Goal: Task Accomplishment & Management: Manage account settings

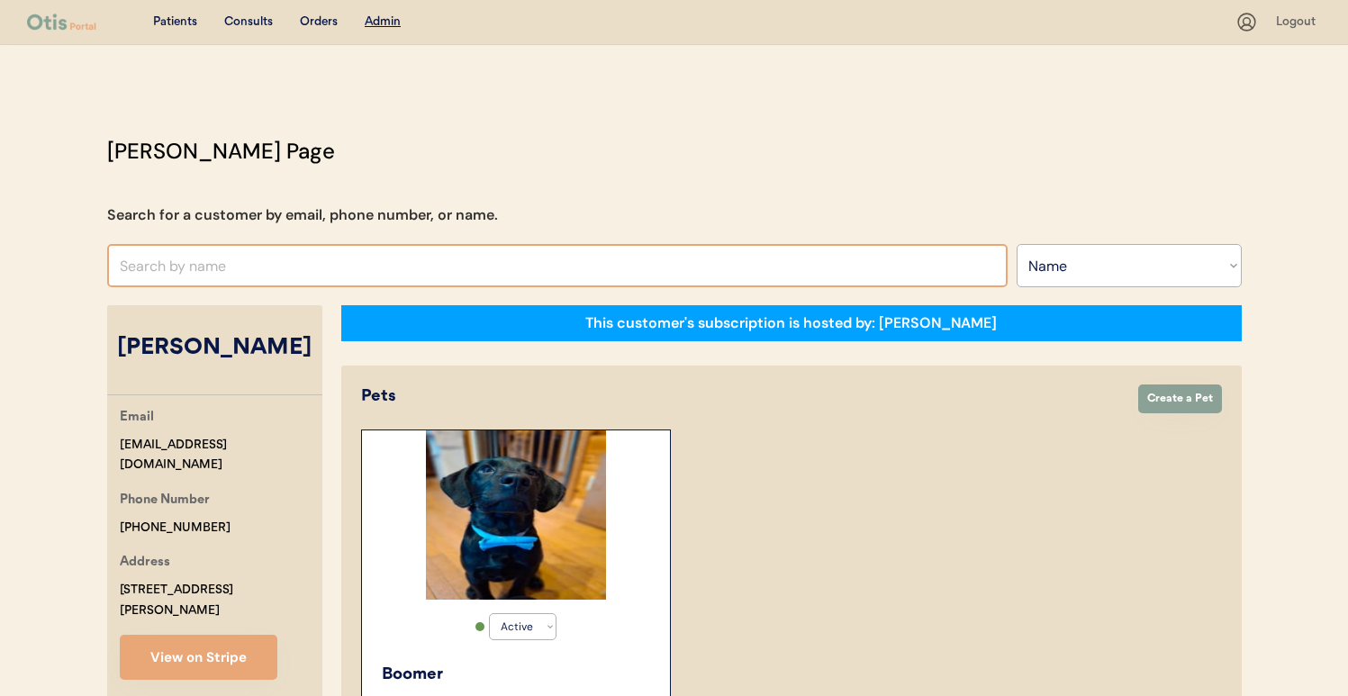
select select ""Name""
select select "true"
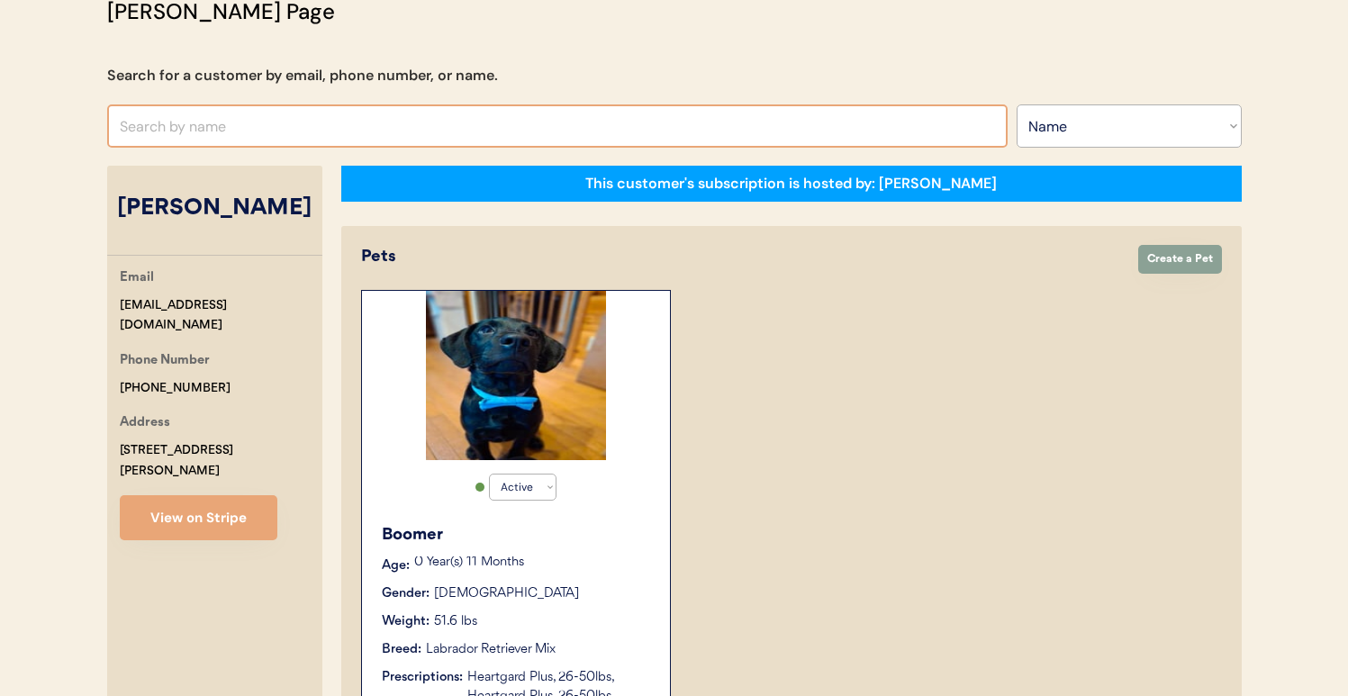
click at [371, 117] on input "text" at bounding box center [557, 125] width 900 height 43
type input "gle"
type input "[PERSON_NAME]"
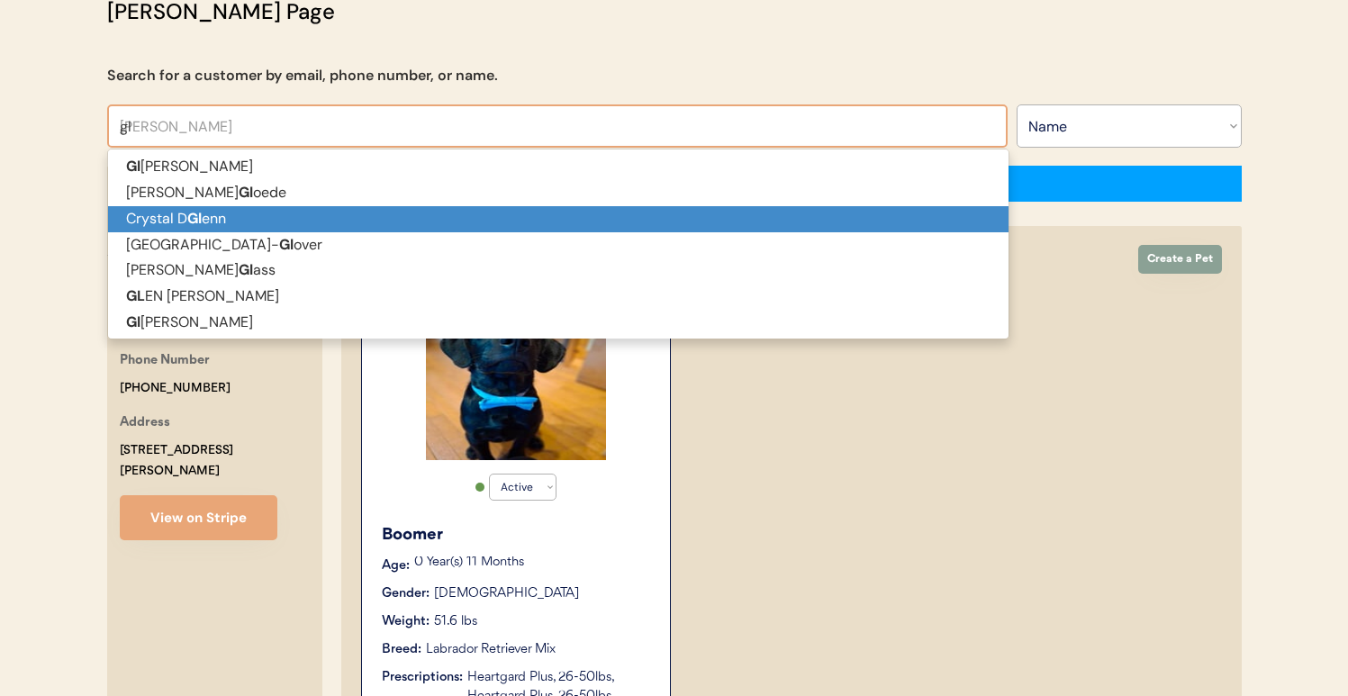
scroll to position [28, 0]
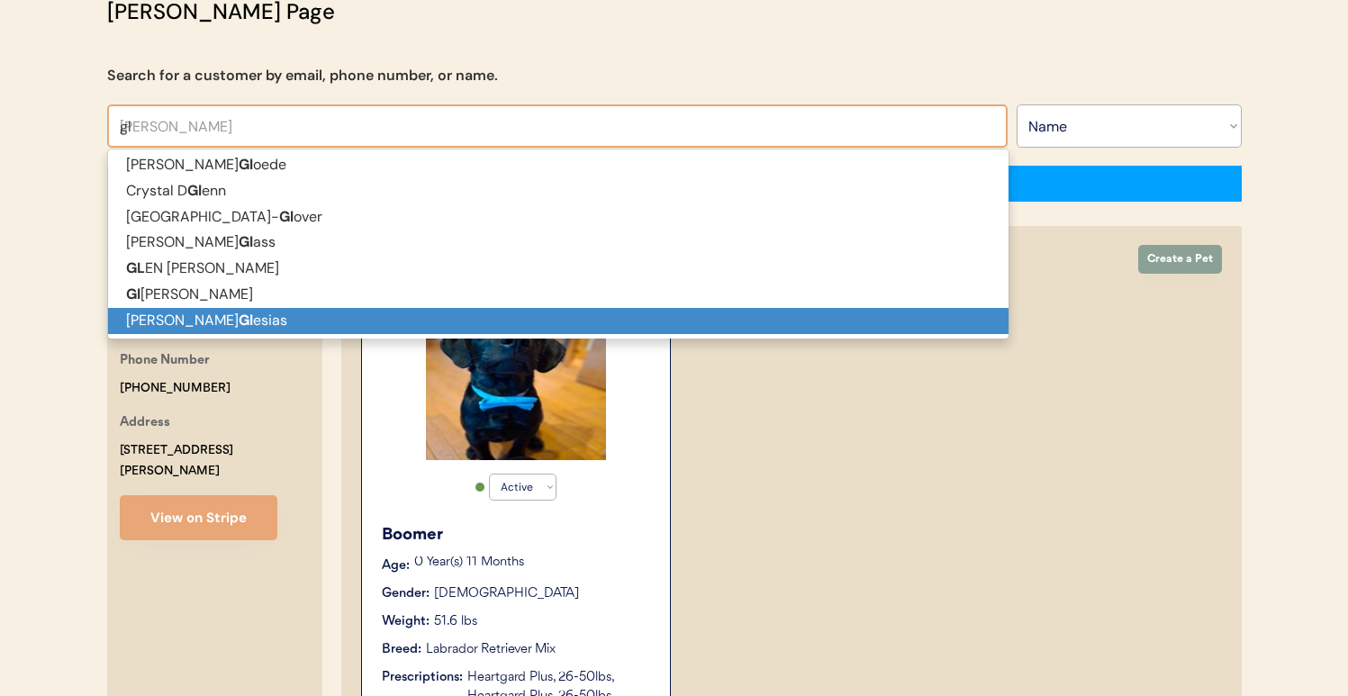
type input "gl"
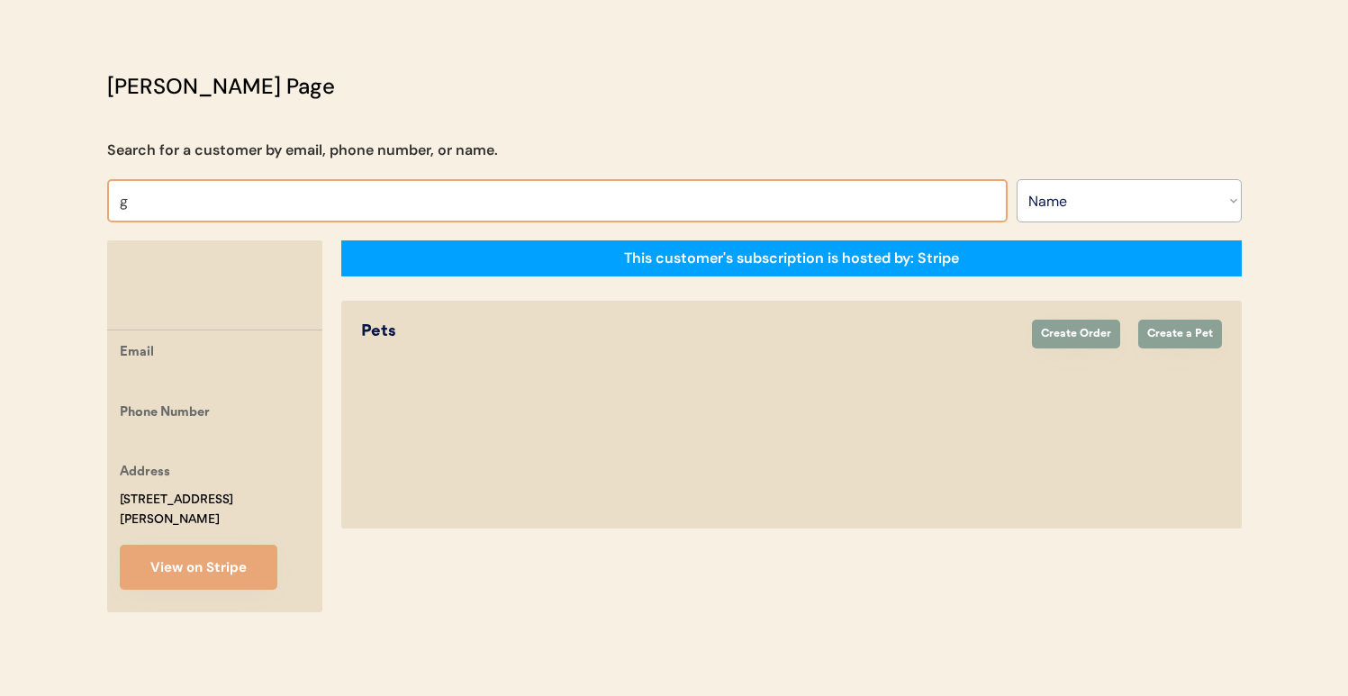
type input "ge"
type input "[PERSON_NAME]"
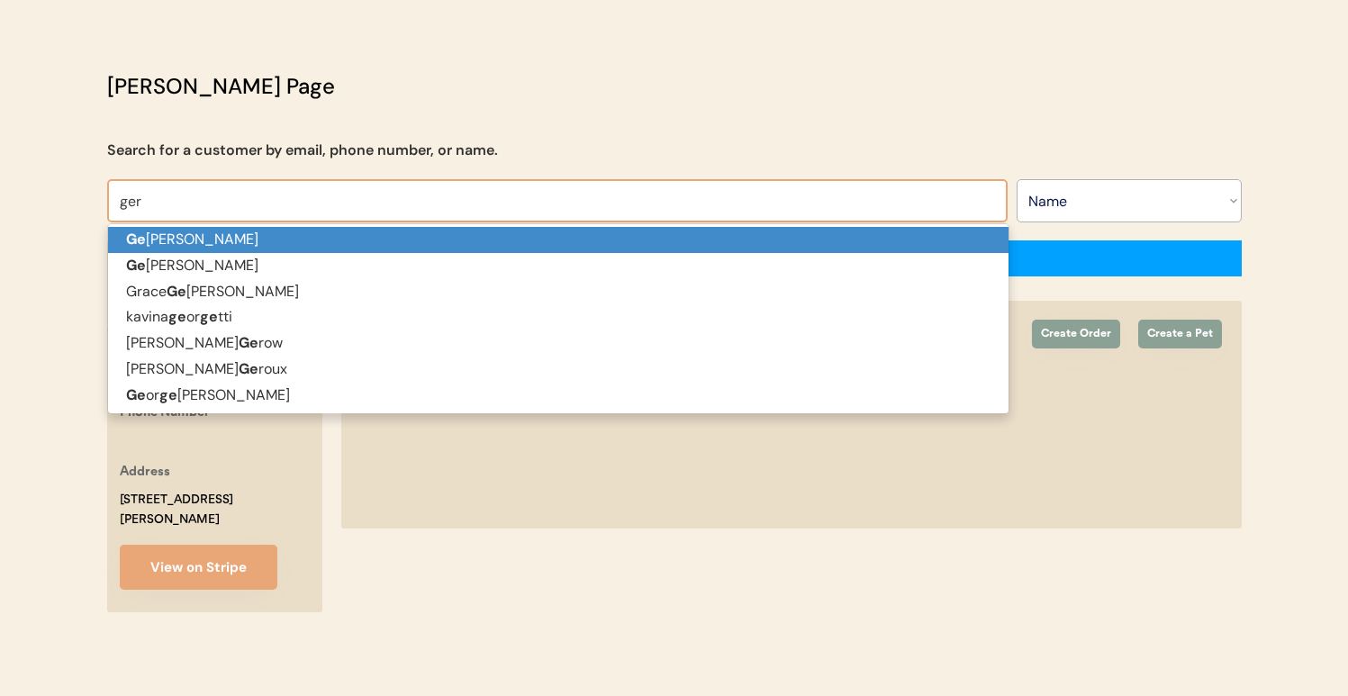
type input "ge"
type input "[PERSON_NAME]"
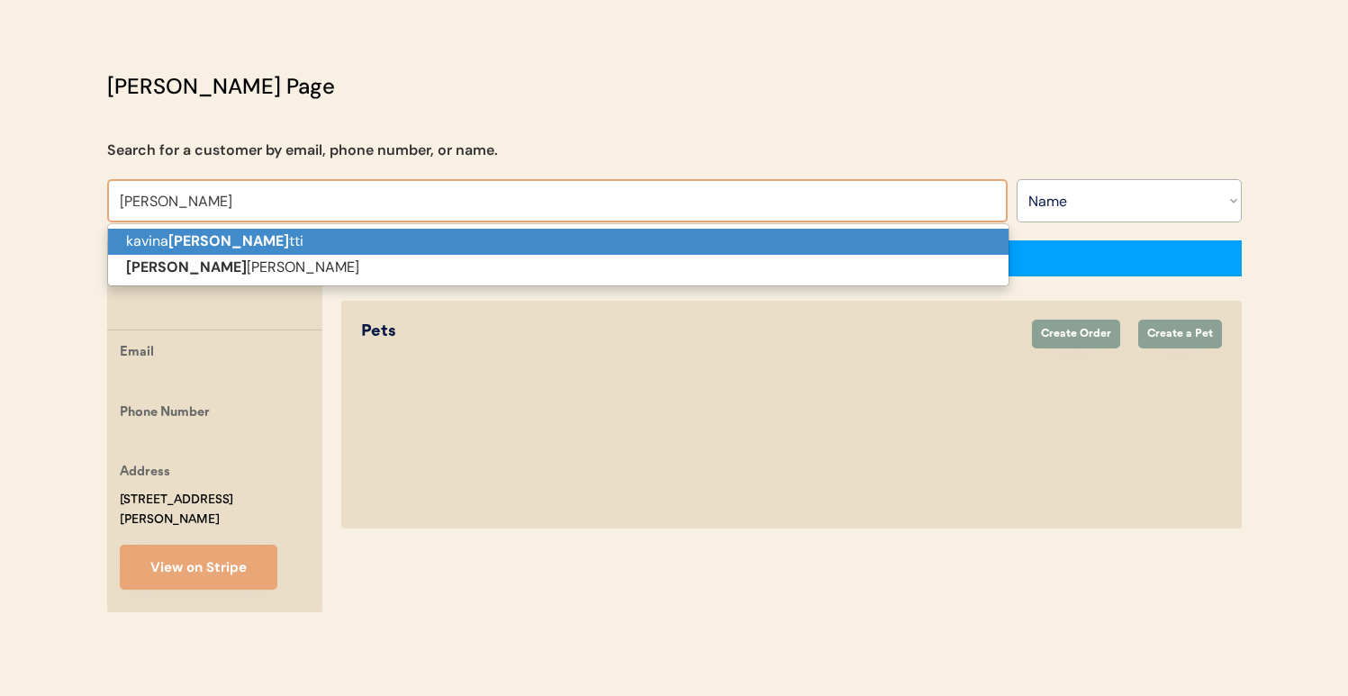
scroll to position [0, 0]
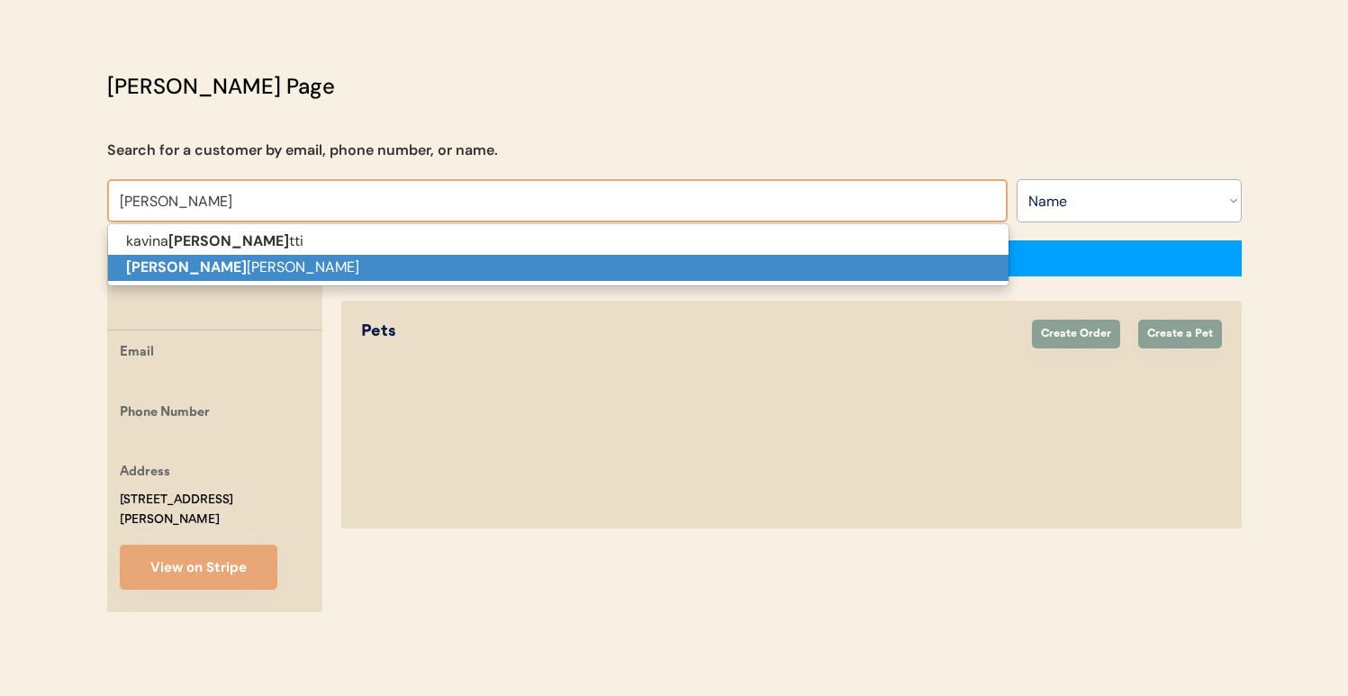
click at [423, 267] on p "[PERSON_NAME]" at bounding box center [558, 268] width 900 height 26
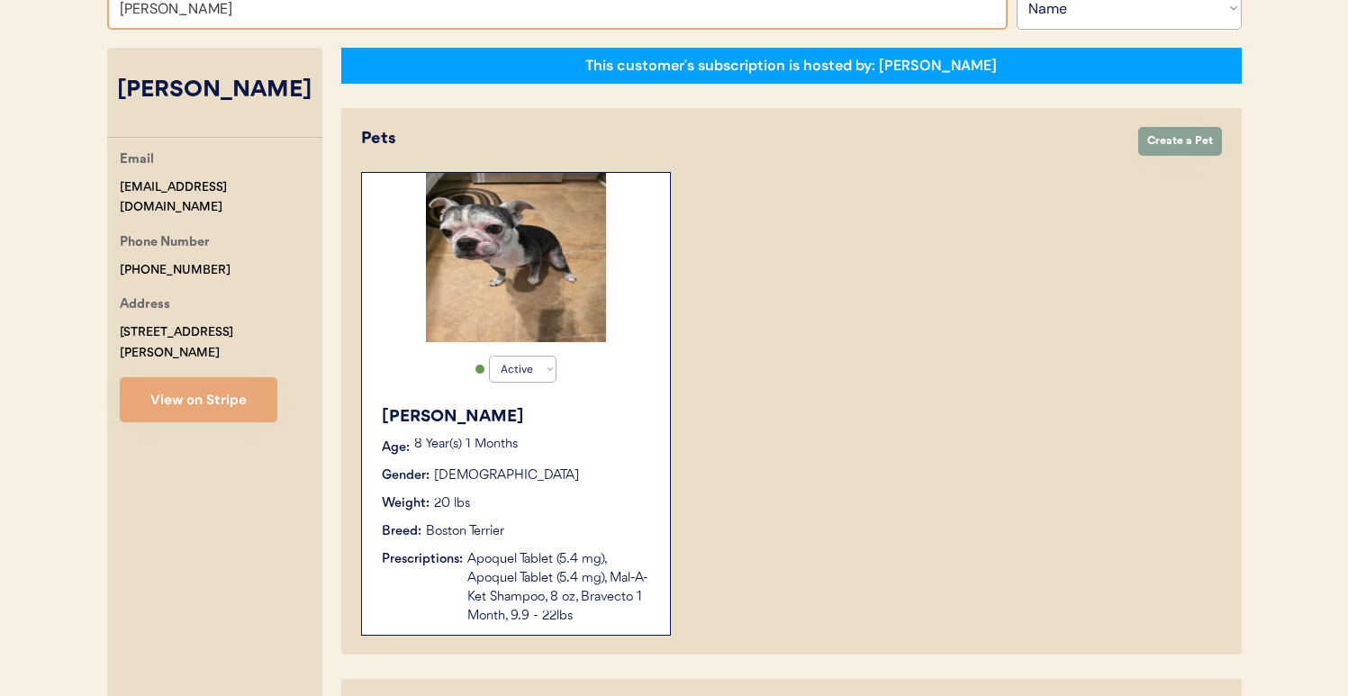
scroll to position [169, 0]
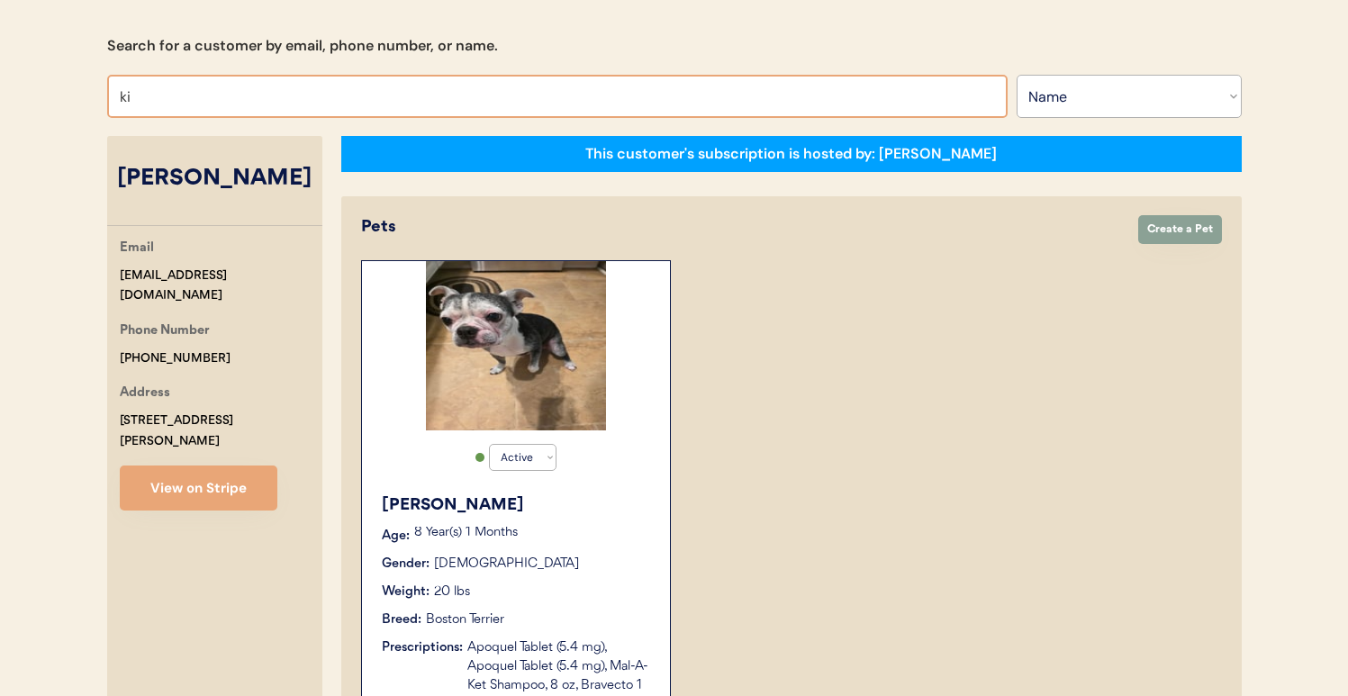
type input "kia"
type input "[PERSON_NAME]"
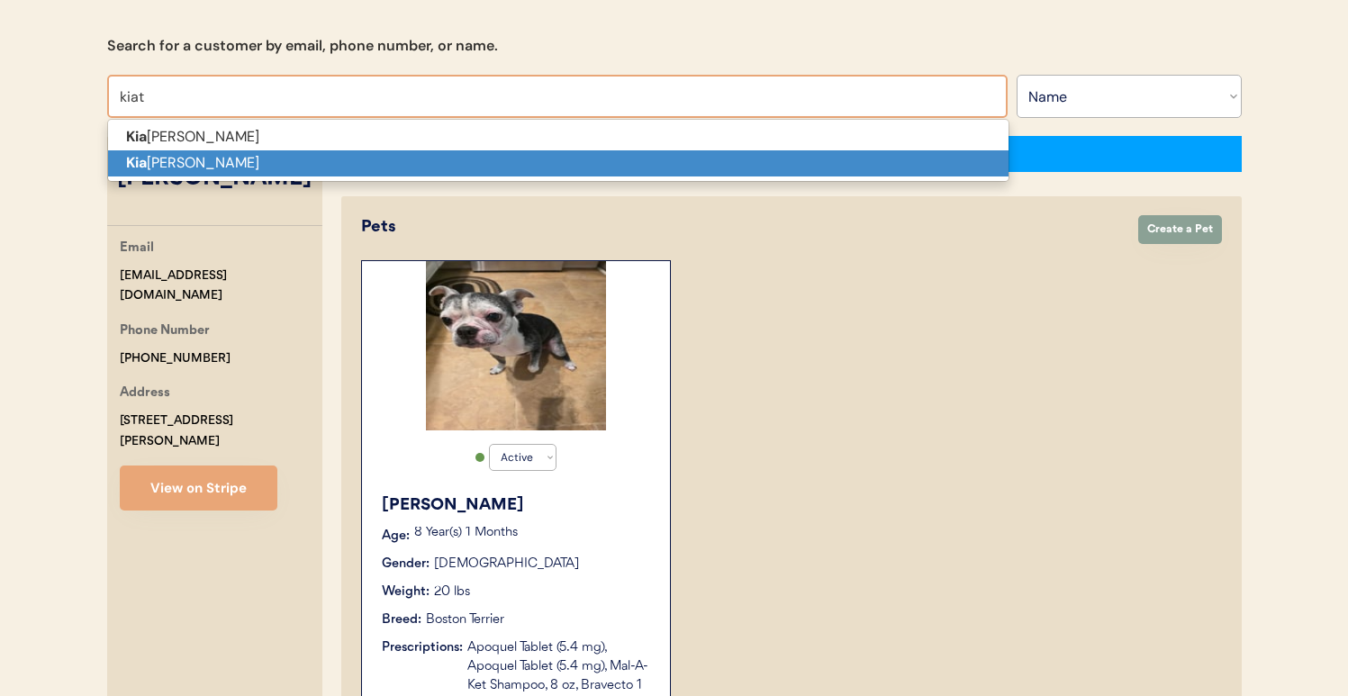
type input "kia"
type input "[PERSON_NAME]"
type input "ki"
type input "[PERSON_NAME]"
type input "k"
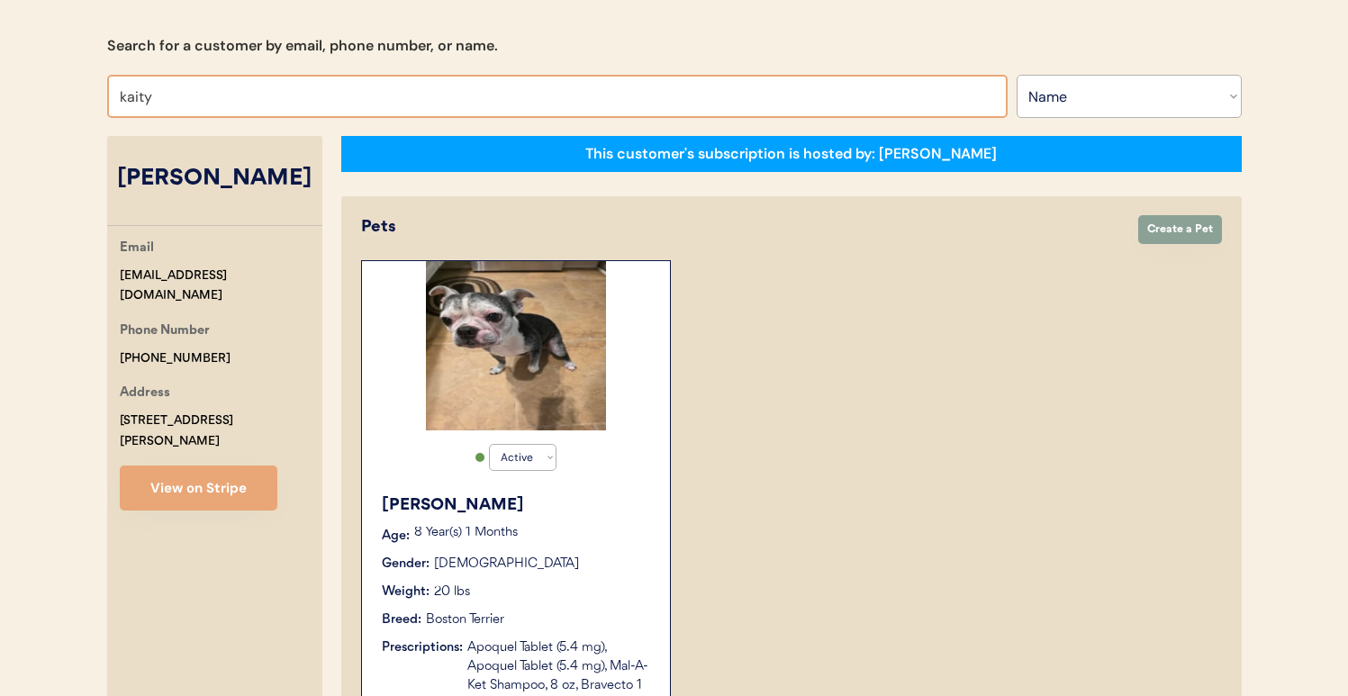
type input "kait"
type input "[PERSON_NAME]"
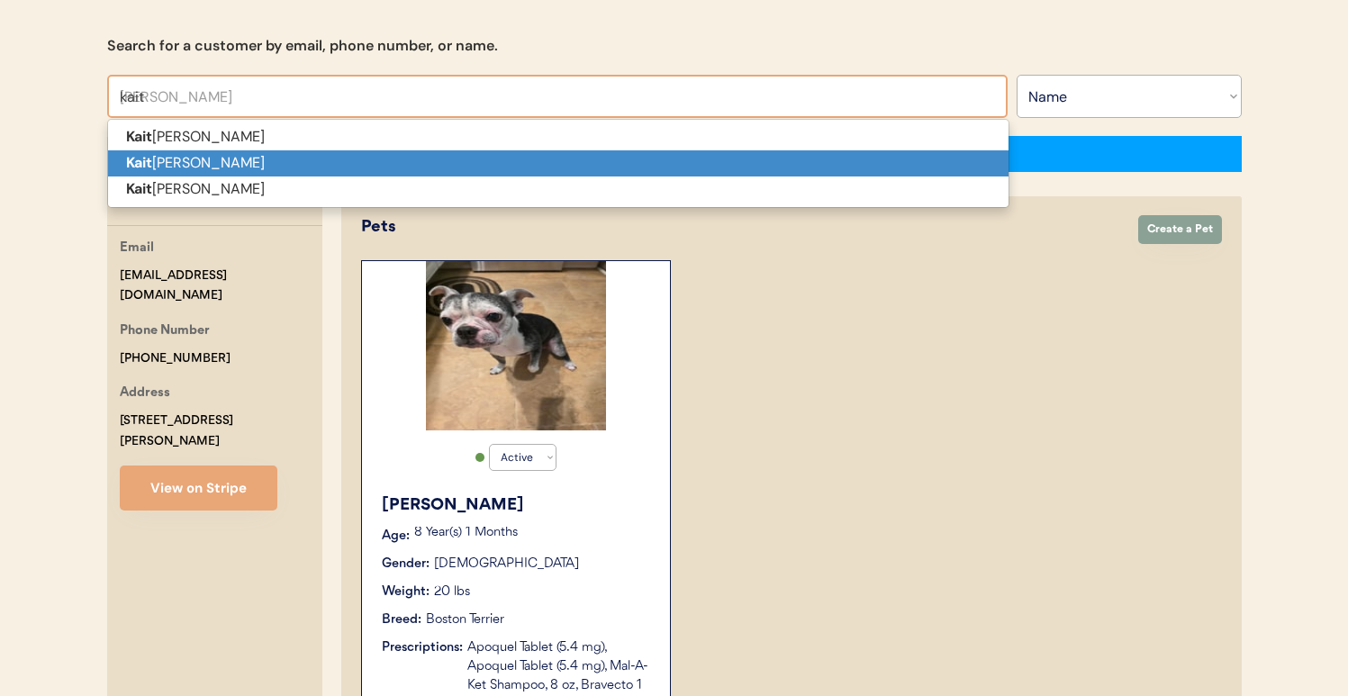
type input "kaitl"
type input "[PERSON_NAME]"
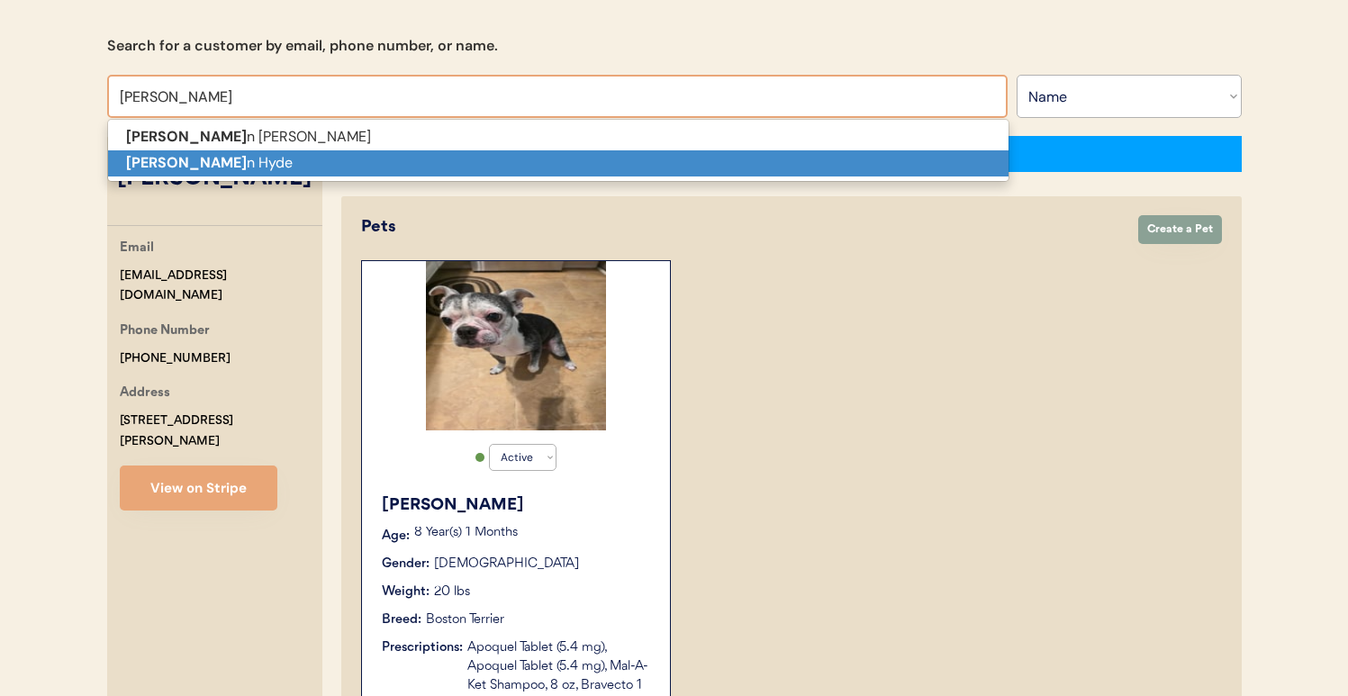
type input "[PERSON_NAME]"
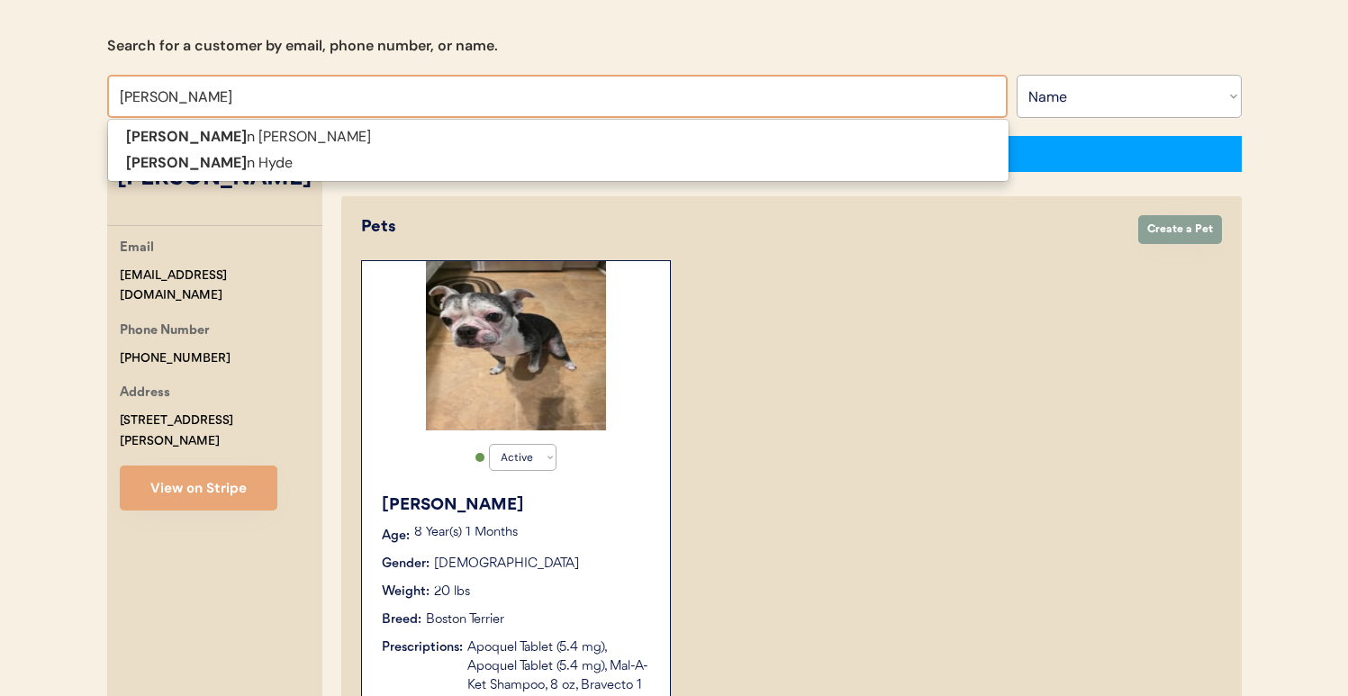
type input "[PERSON_NAME]"
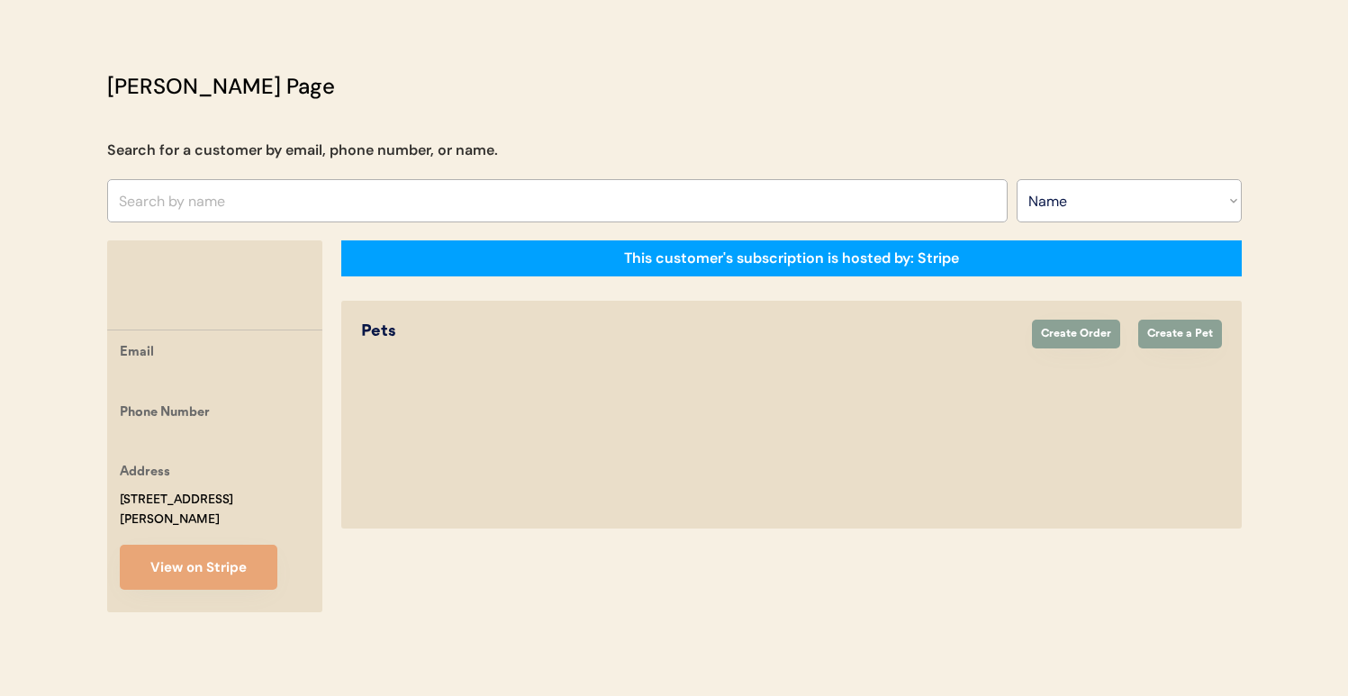
scroll to position [65, 0]
click at [395, 213] on input "text" at bounding box center [557, 200] width 900 height 43
type input "ka"
type input "[PERSON_NAME]"
type input "kai"
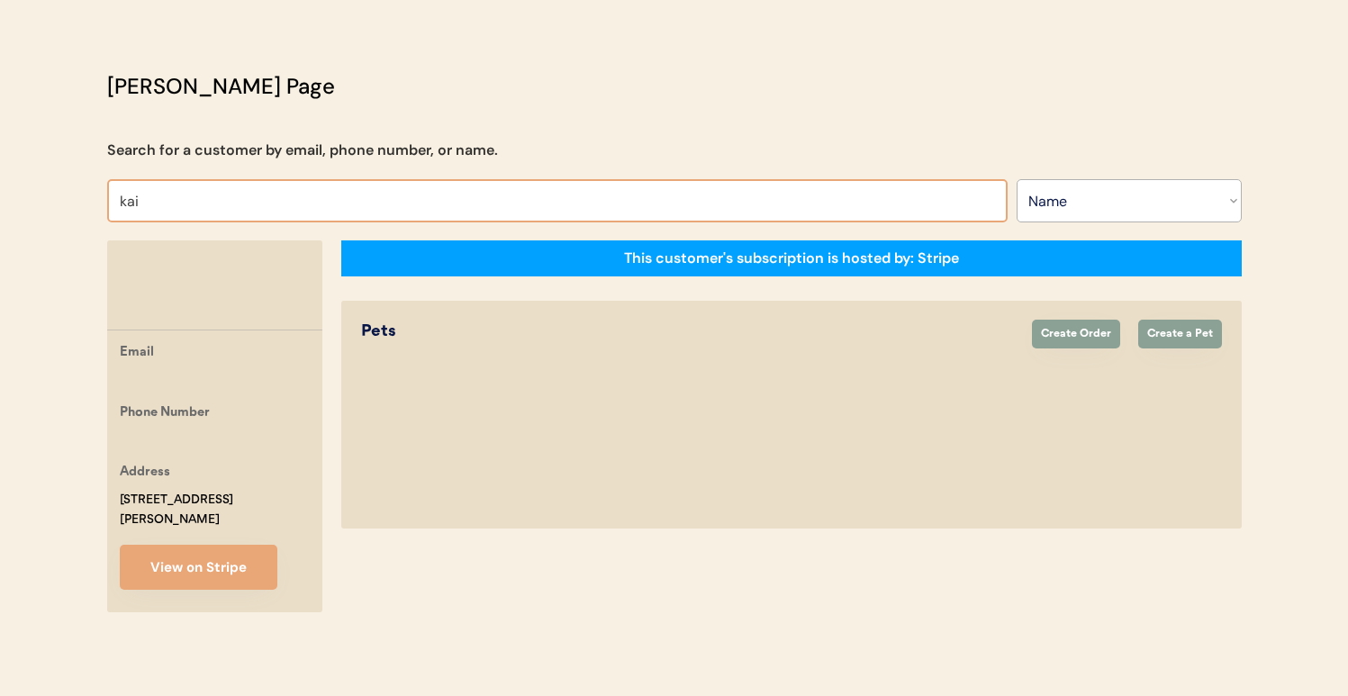
type input "[PERSON_NAME]"
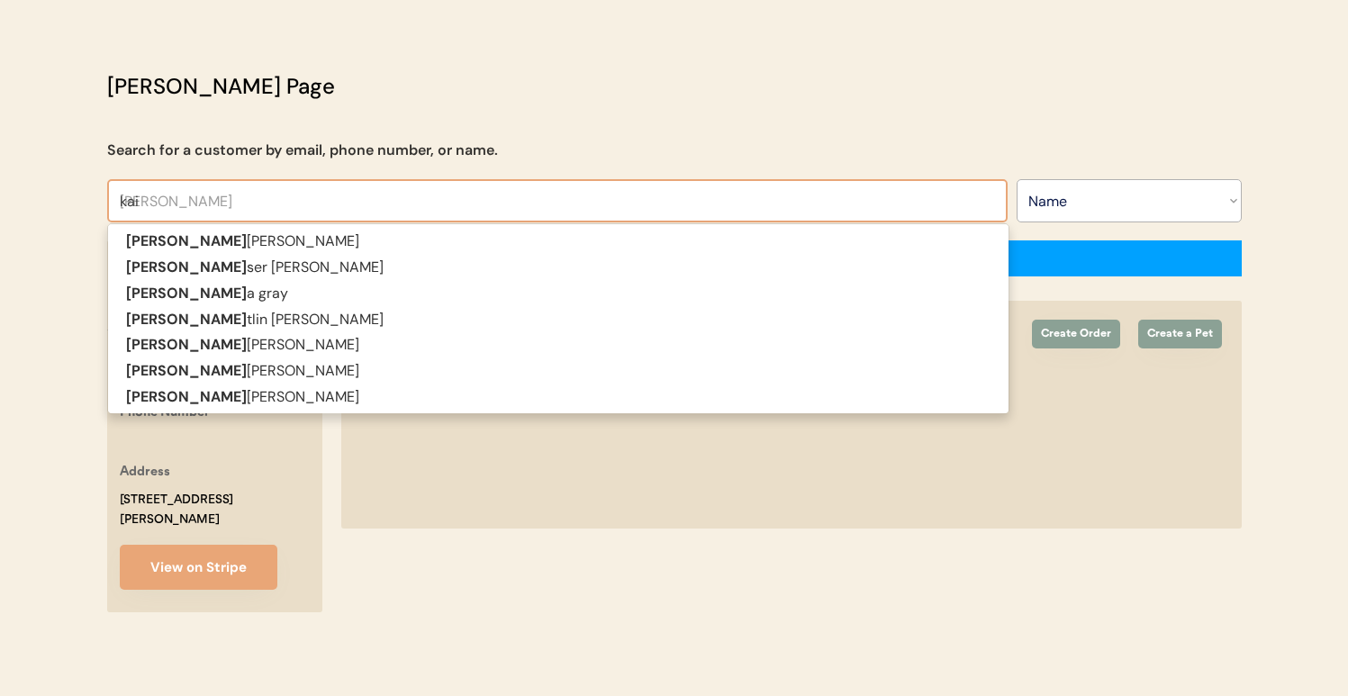
type input "kait"
type input "[PERSON_NAME]"
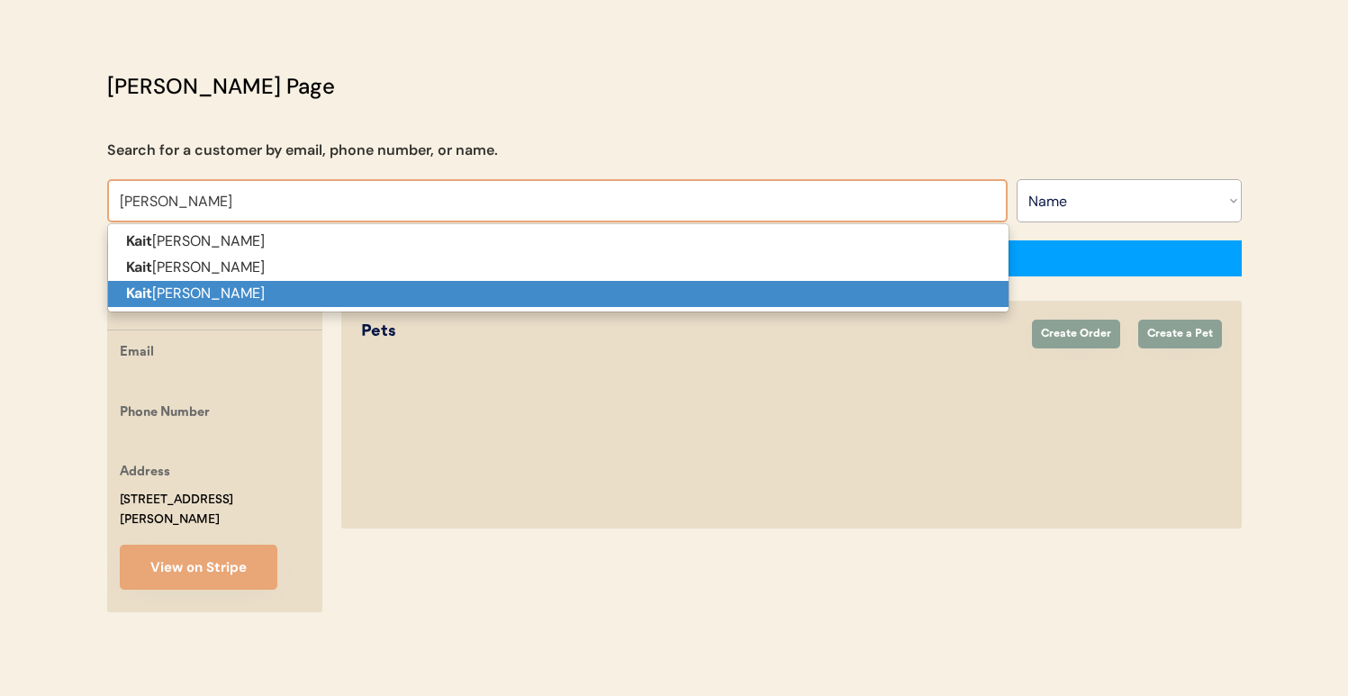
type input "[PERSON_NAME]"
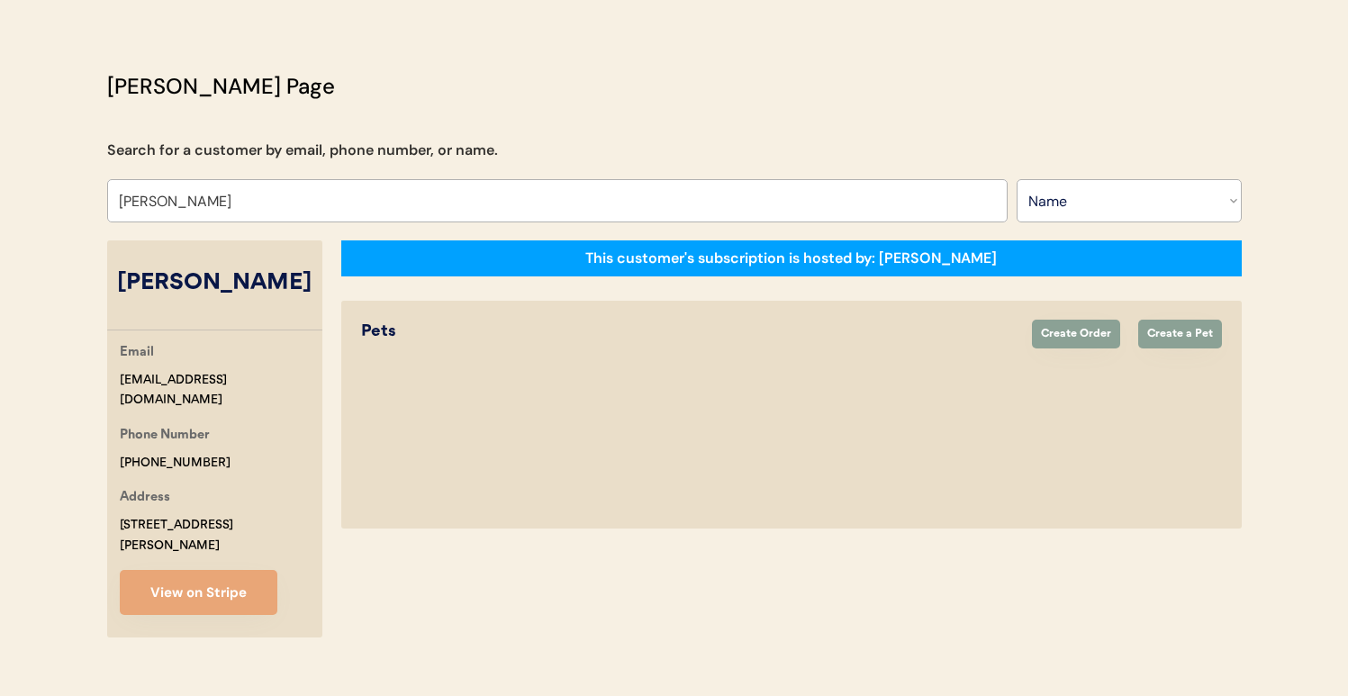
select select "true"
select select "false"
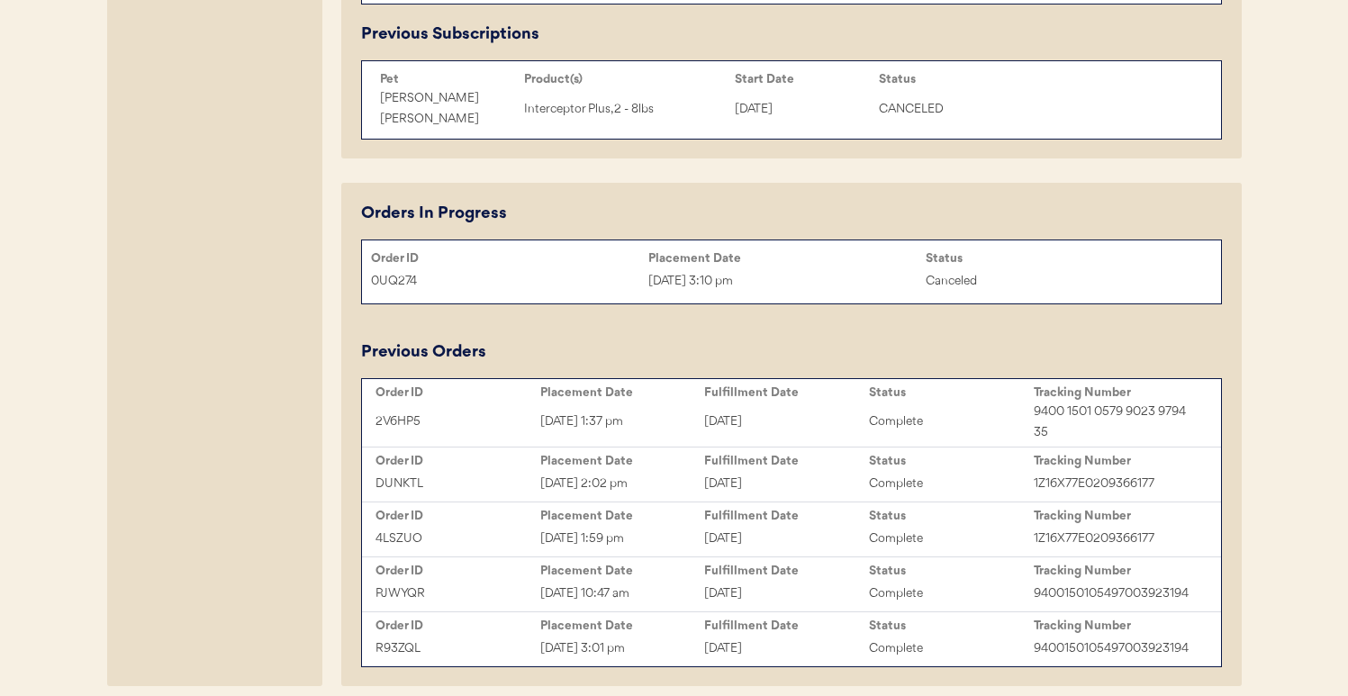
scroll to position [0, 1149]
